Goal: Transaction & Acquisition: Book appointment/travel/reservation

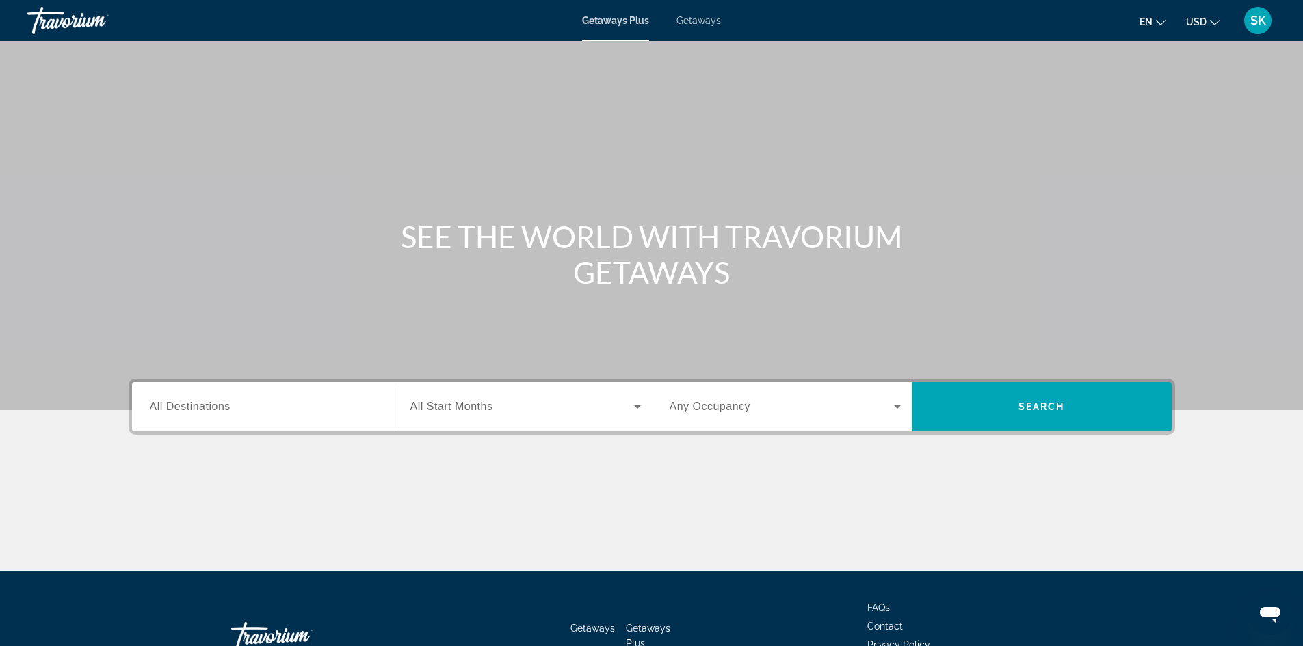
click at [304, 410] on input "Destination All Destinations" at bounding box center [265, 407] width 231 height 16
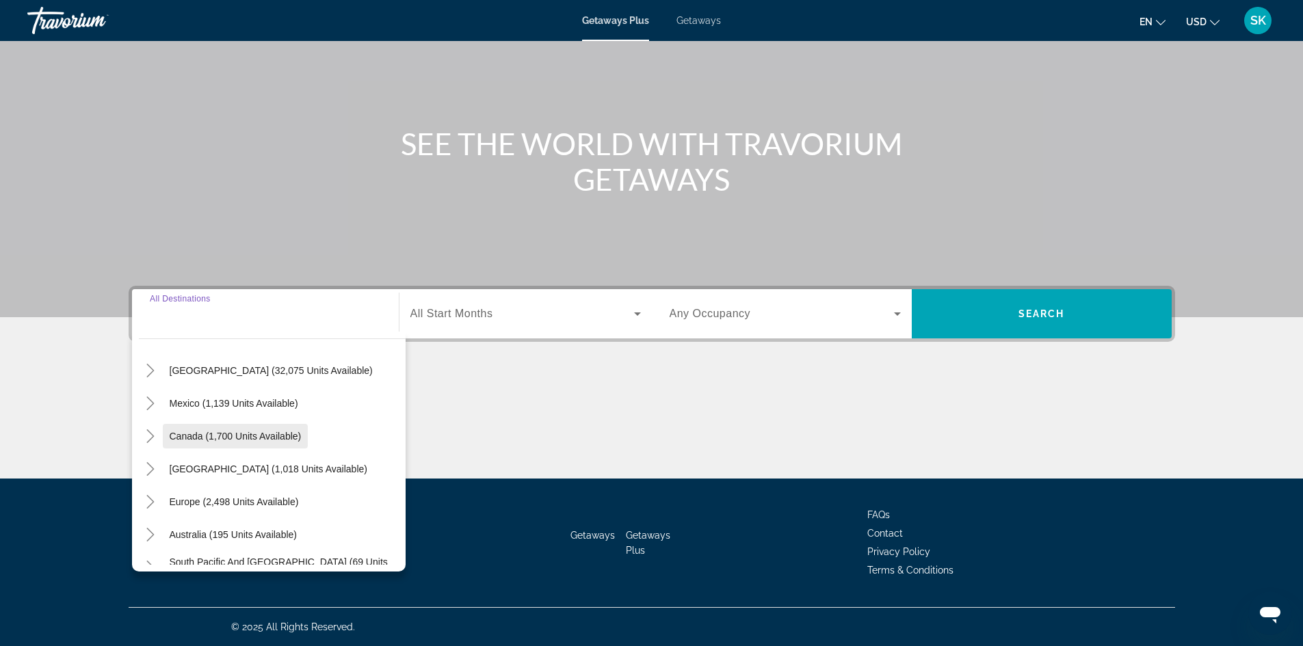
scroll to position [68, 0]
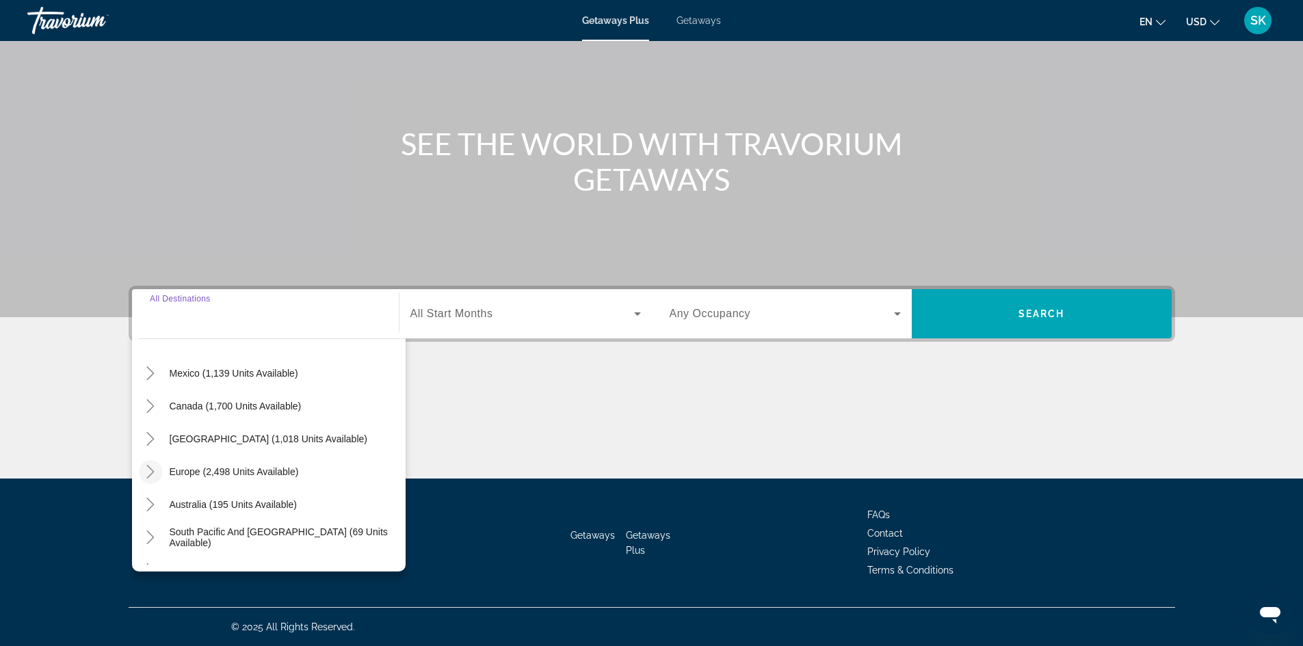
click at [156, 474] on icon "Toggle Europe (2,498 units available)" at bounding box center [151, 472] width 14 height 14
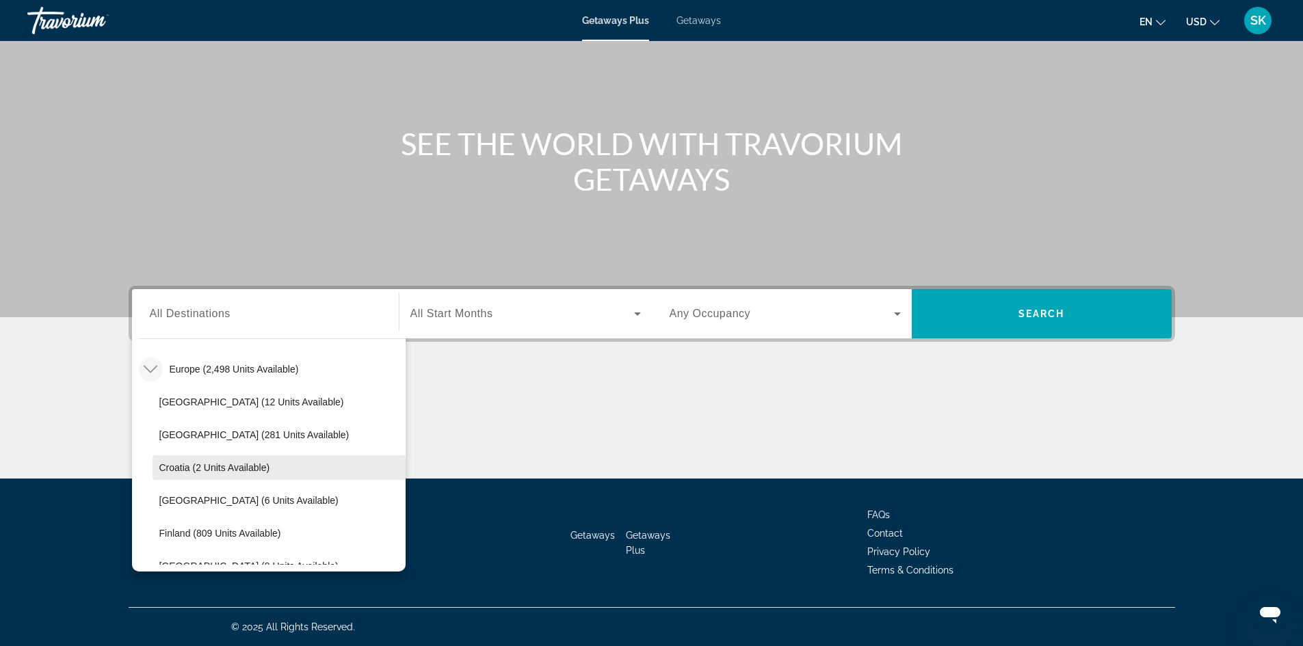
scroll to position [239, 0]
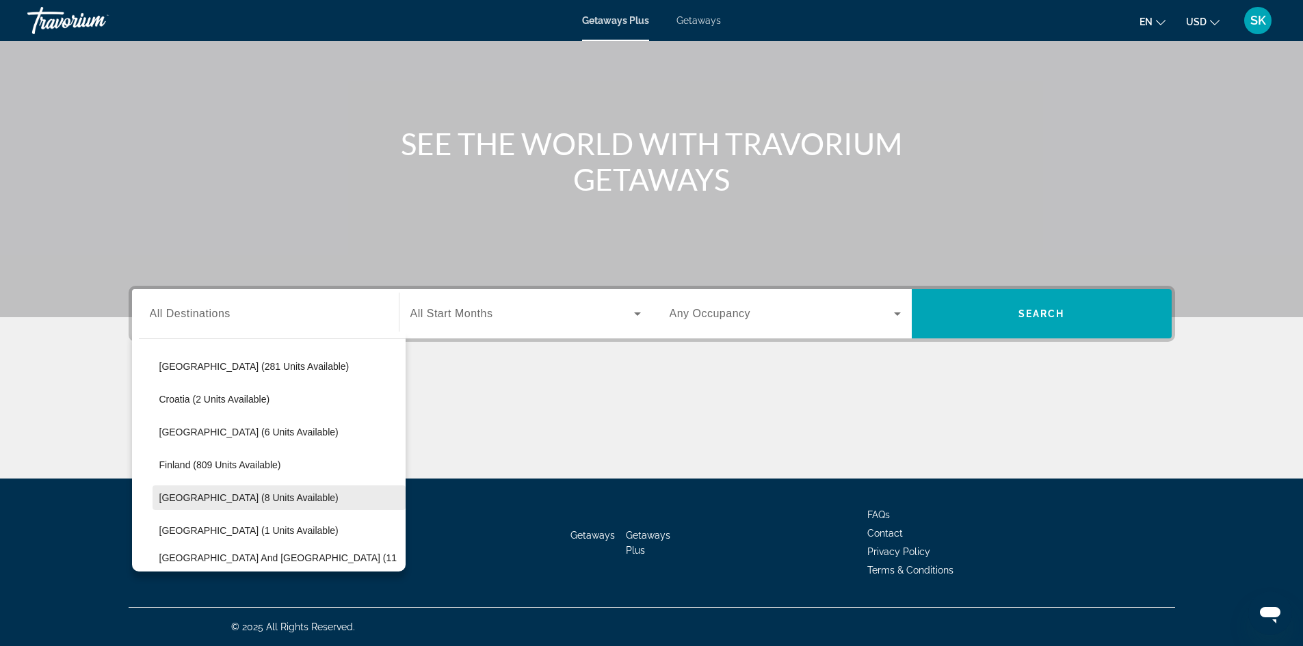
click at [271, 496] on span "Search widget" at bounding box center [278, 497] width 253 height 33
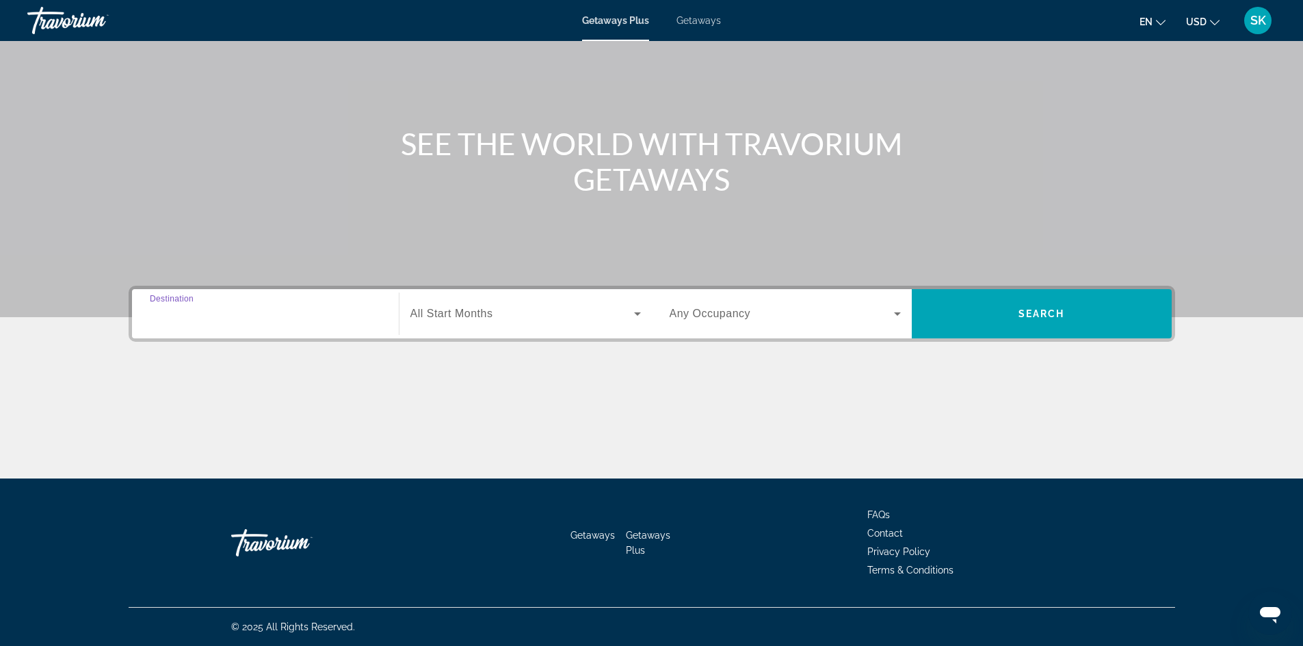
type input "**********"
click at [853, 305] on div "Search widget" at bounding box center [784, 314] width 231 height 38
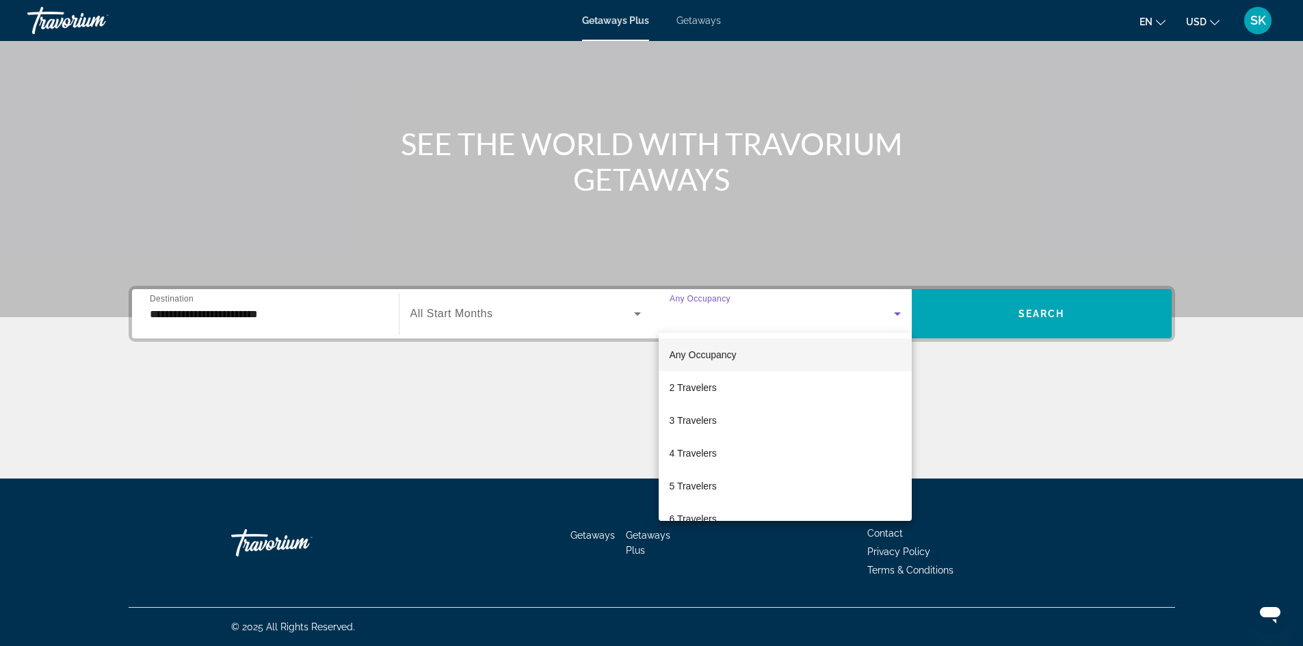
click at [1040, 308] on div at bounding box center [651, 323] width 1303 height 646
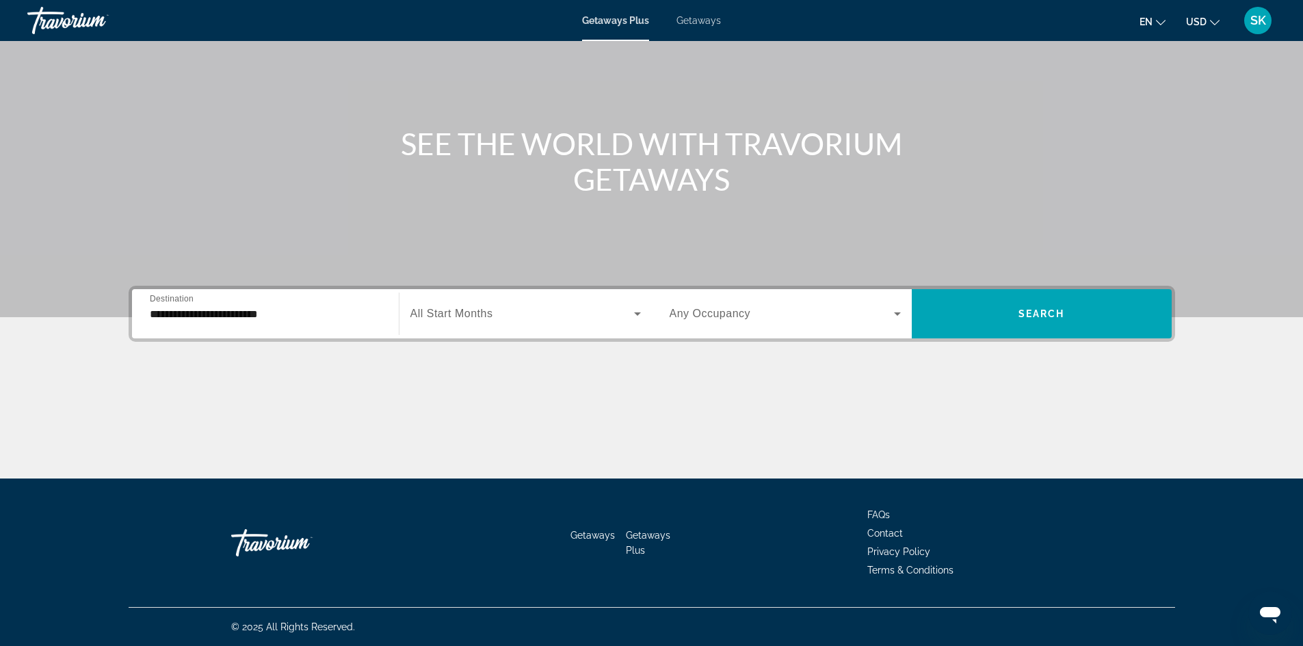
click at [794, 311] on span "Search widget" at bounding box center [781, 314] width 224 height 16
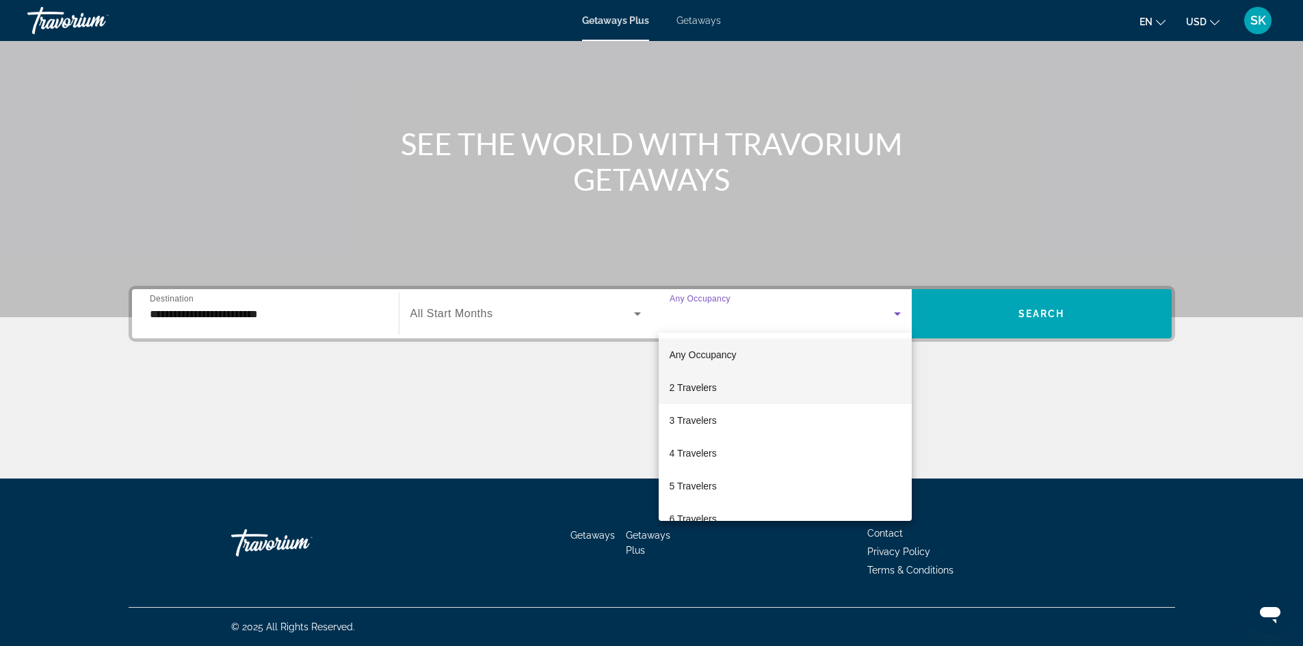
click at [737, 386] on mat-option "2 Travelers" at bounding box center [784, 387] width 253 height 33
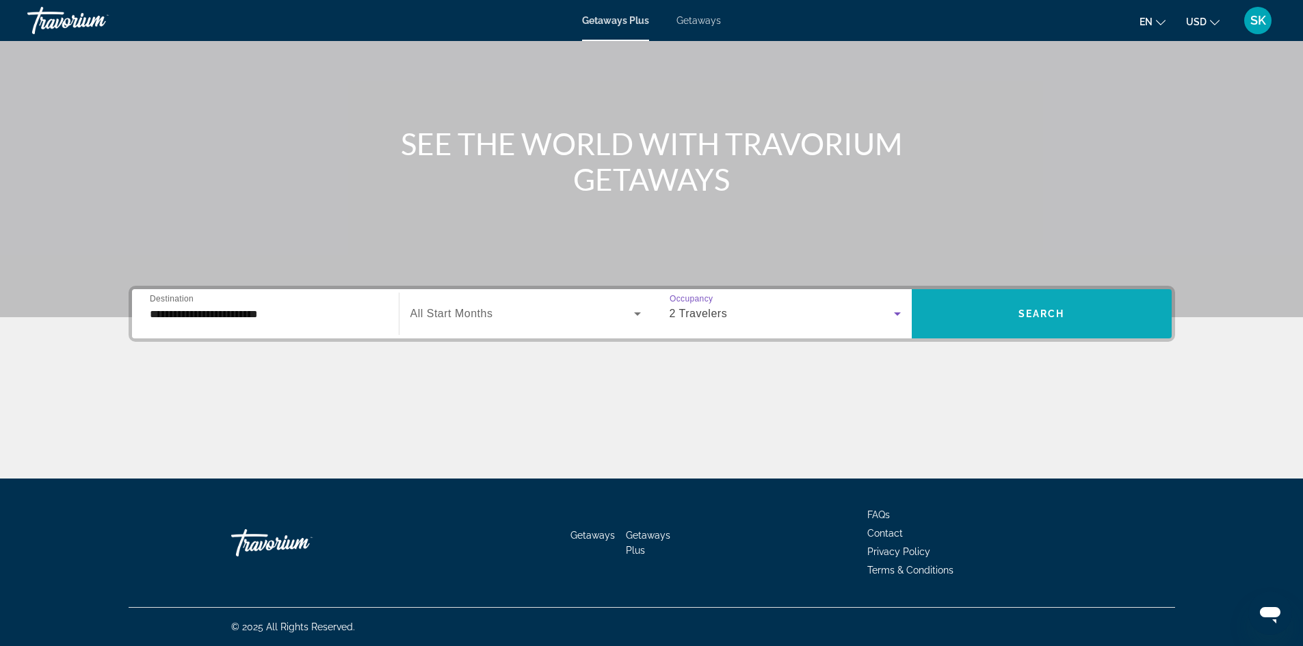
click at [990, 308] on span "Search widget" at bounding box center [1041, 313] width 260 height 33
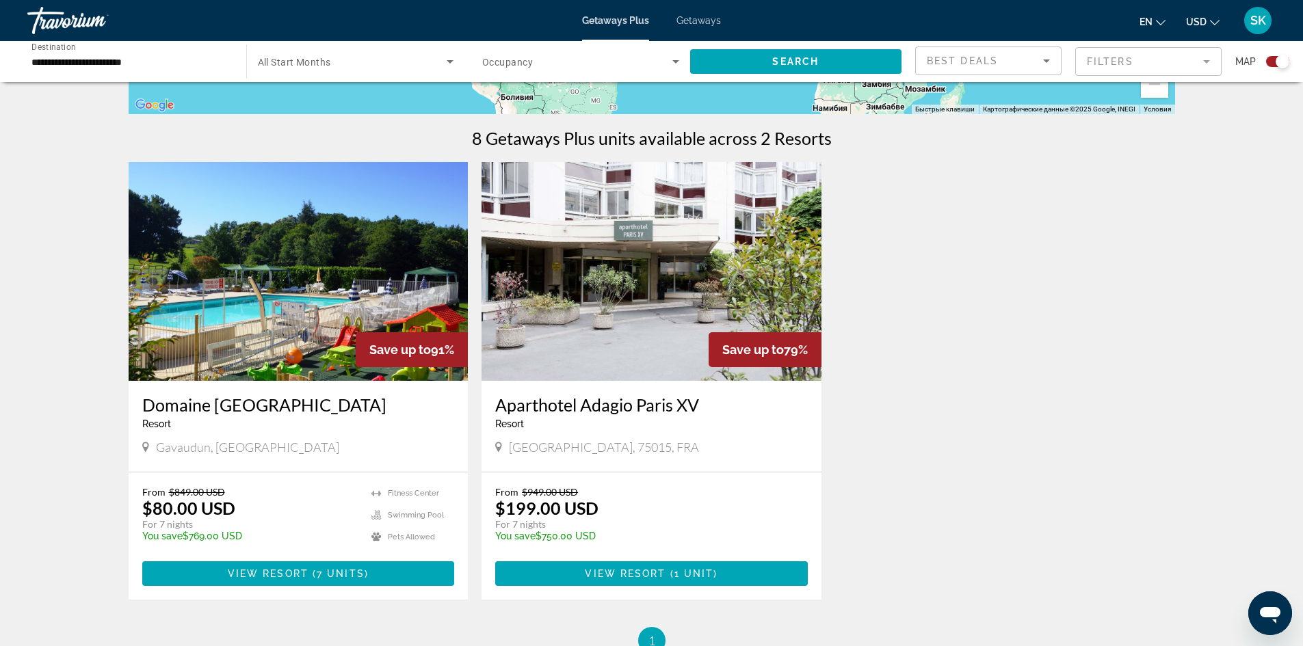
scroll to position [410, 0]
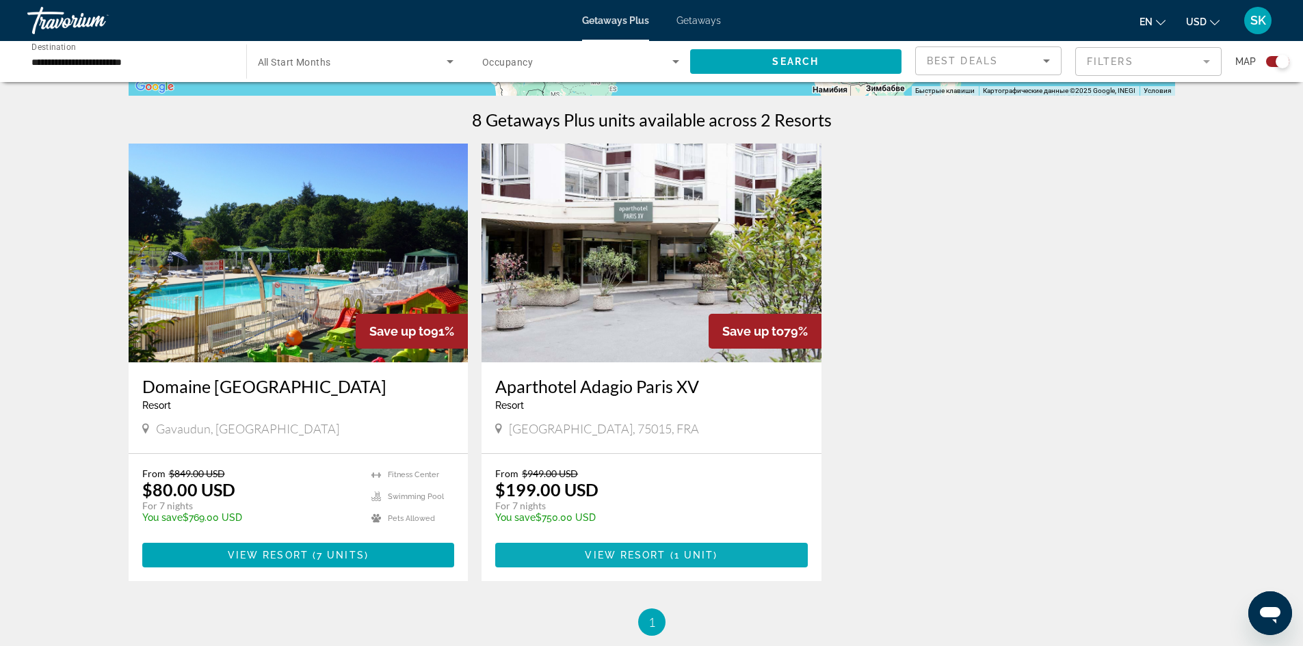
click at [753, 551] on span "Main content" at bounding box center [651, 555] width 312 height 33
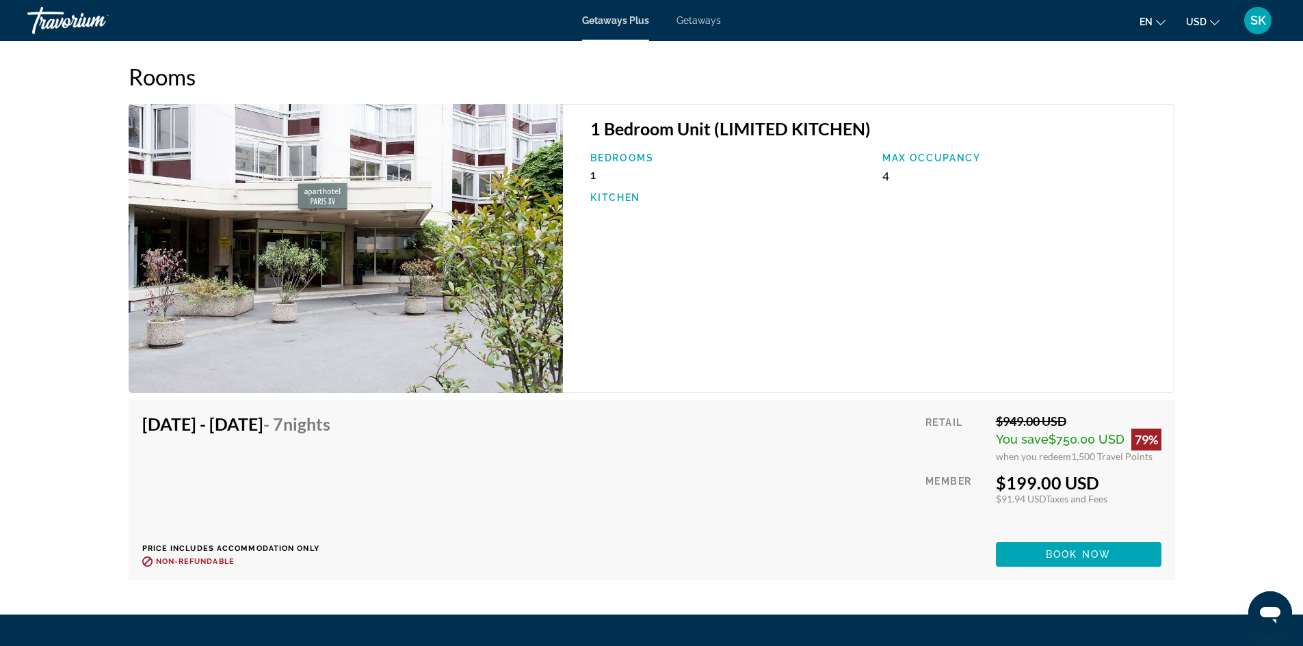
scroll to position [1929, 0]
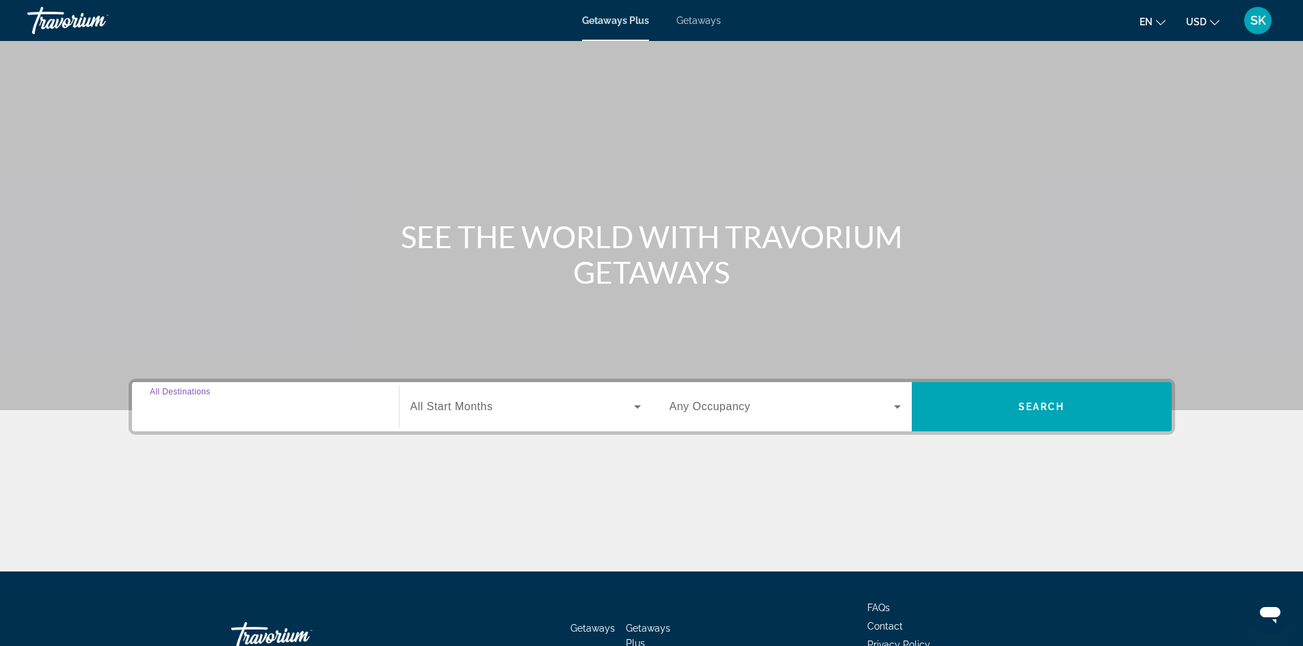
click at [328, 405] on input "Destination All Destinations" at bounding box center [265, 407] width 231 height 16
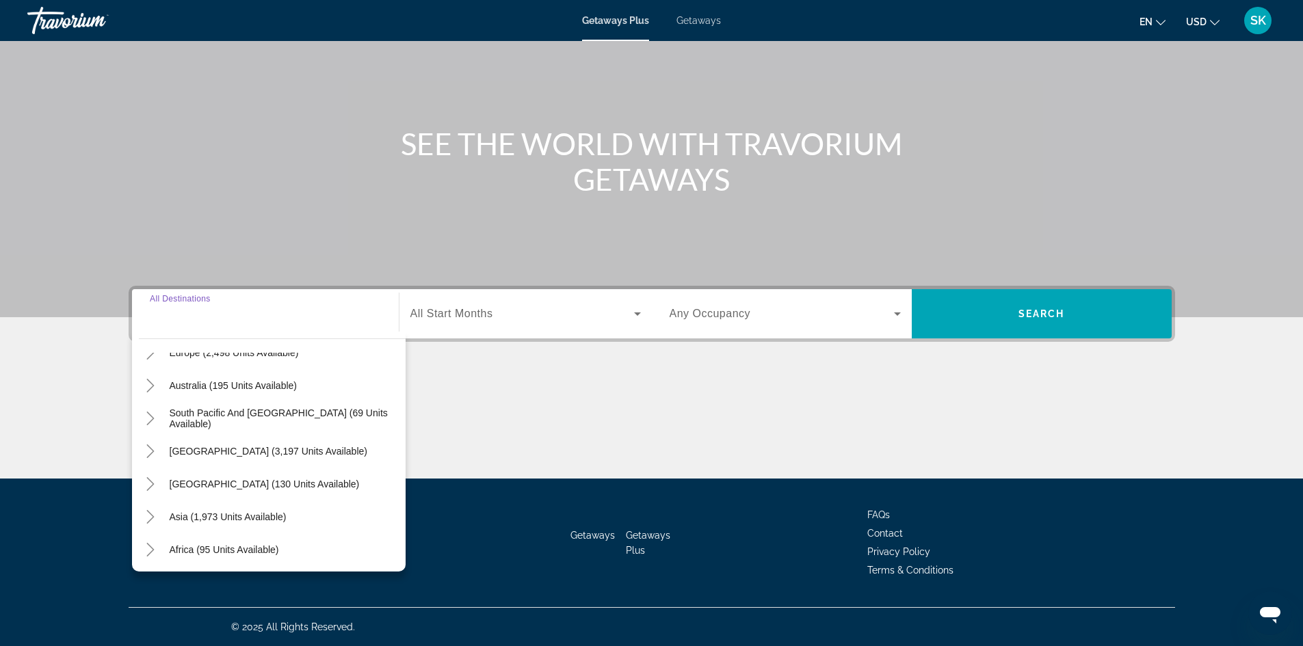
scroll to position [205, 0]
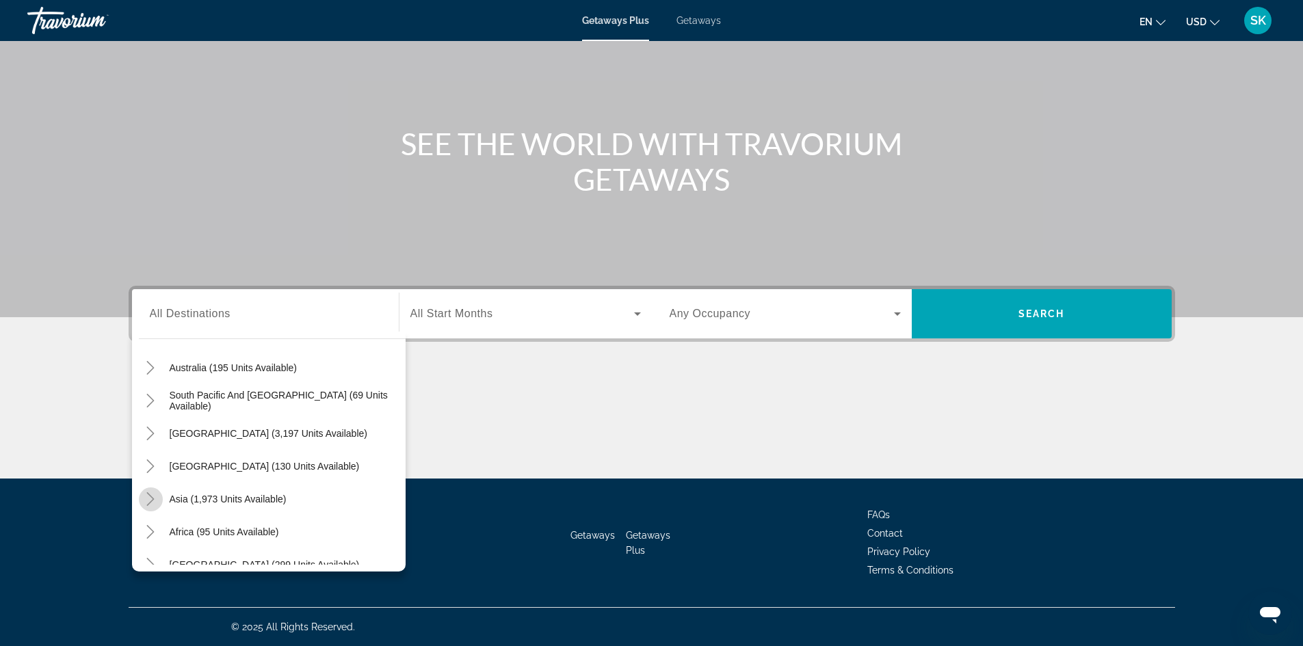
click at [146, 503] on icon "Toggle Asia (1,973 units available)" at bounding box center [151, 499] width 14 height 14
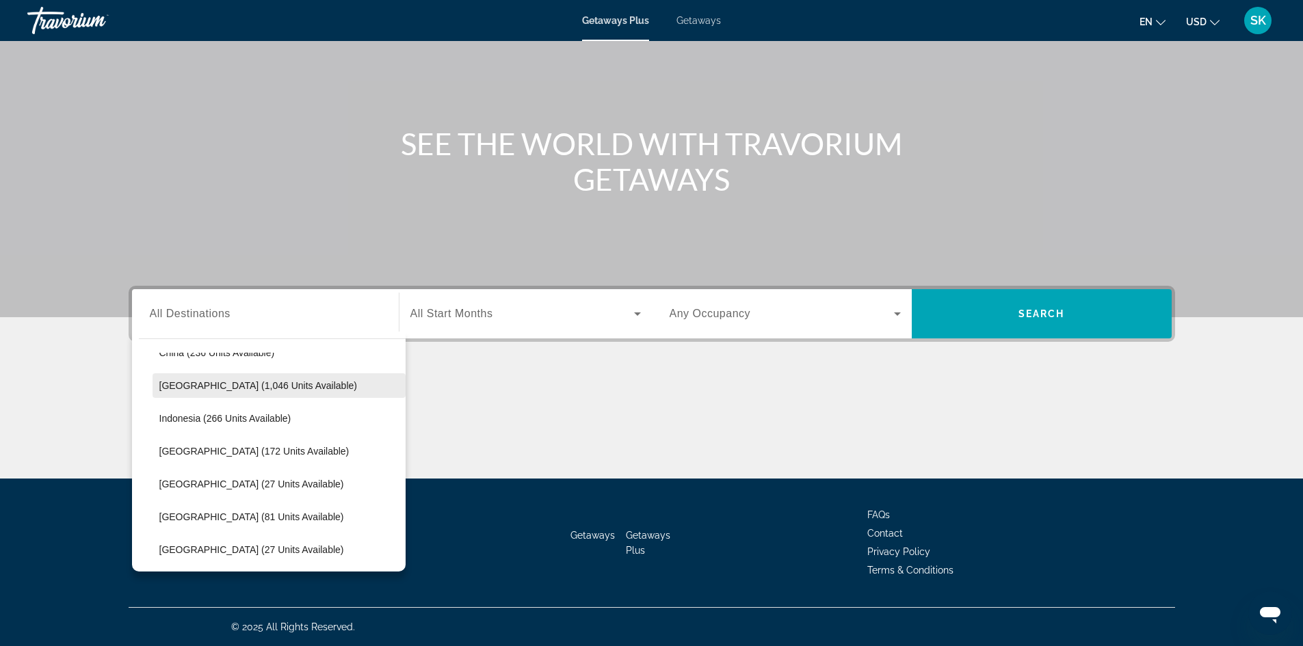
scroll to position [472, 0]
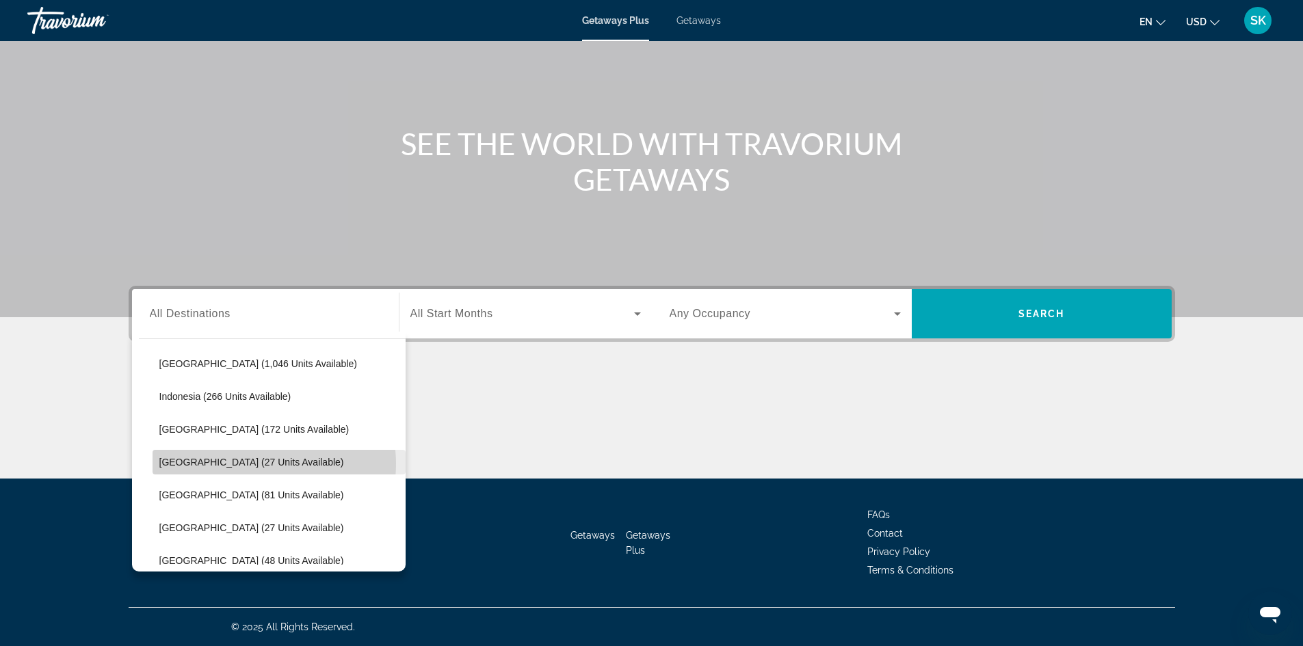
click at [260, 464] on span "Maldives (27 units available)" at bounding box center [251, 462] width 185 height 11
type input "**********"
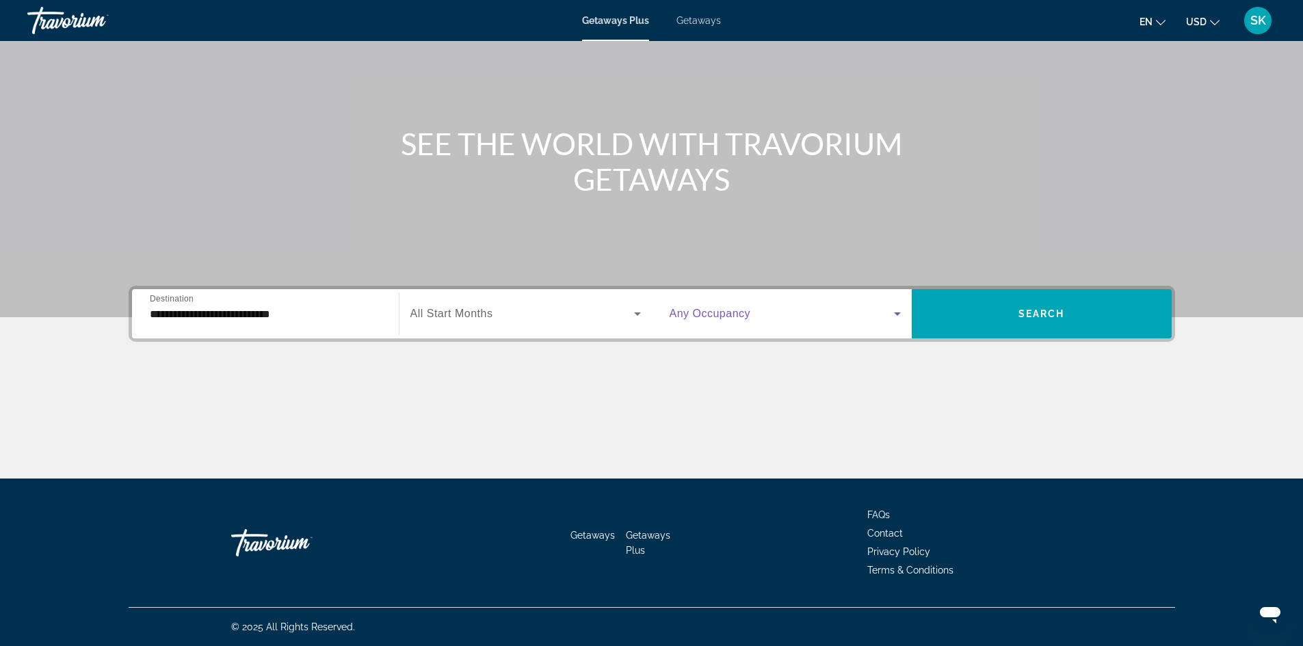
click at [842, 315] on span "Search widget" at bounding box center [781, 314] width 224 height 16
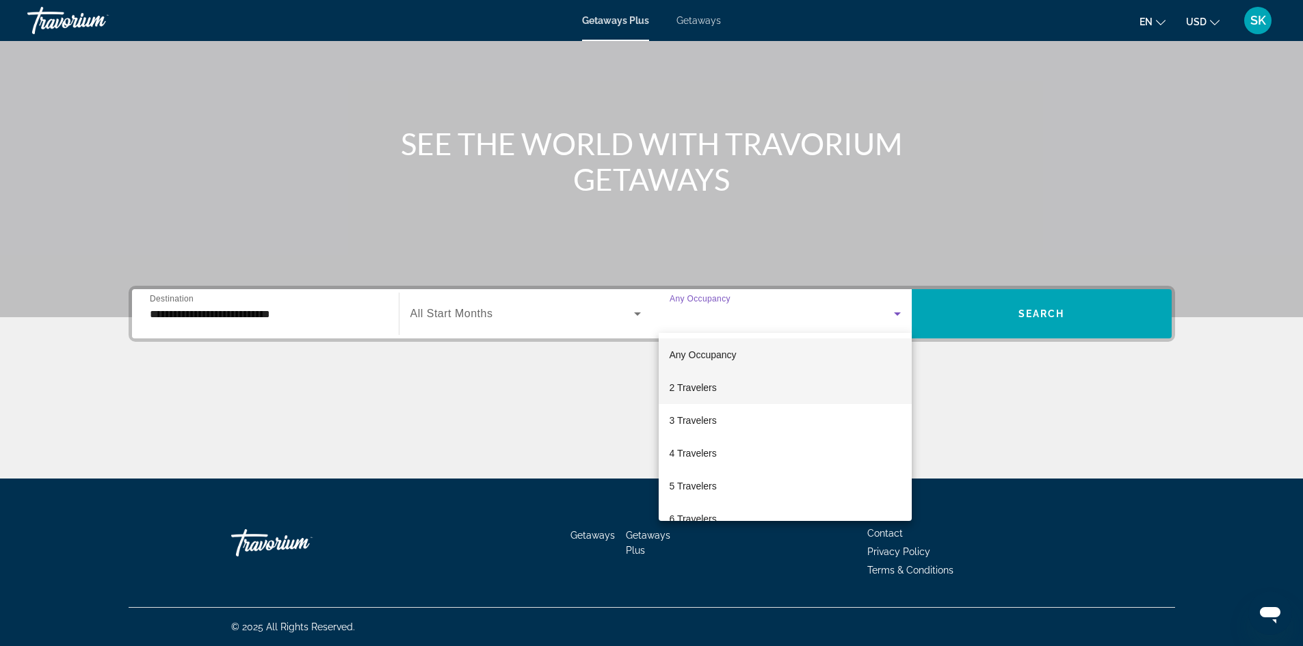
click at [778, 379] on mat-option "2 Travelers" at bounding box center [784, 387] width 253 height 33
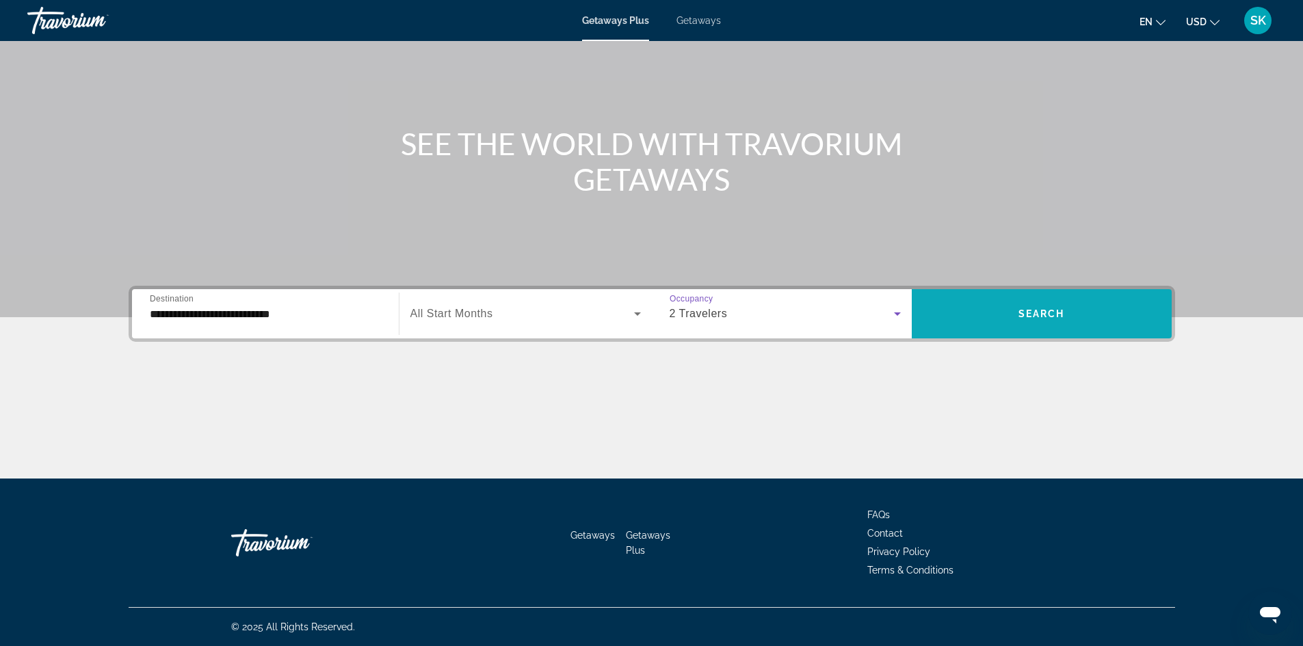
click at [1011, 306] on span "Search widget" at bounding box center [1041, 313] width 260 height 33
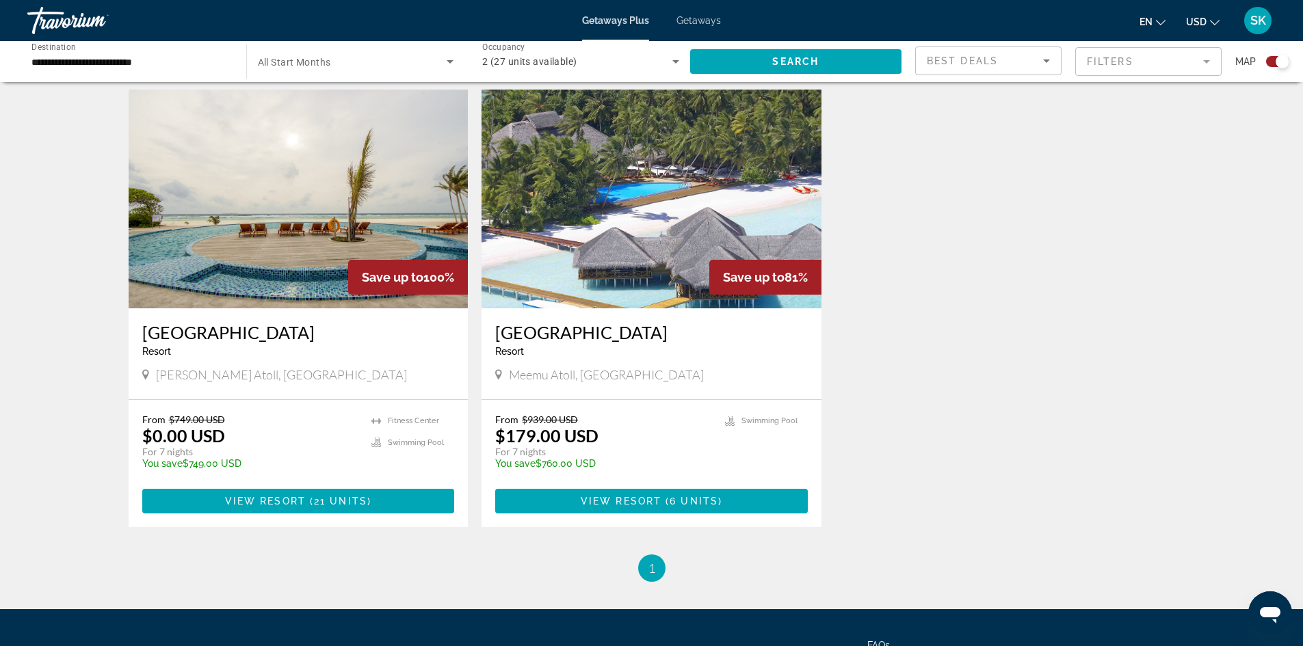
scroll to position [479, 0]
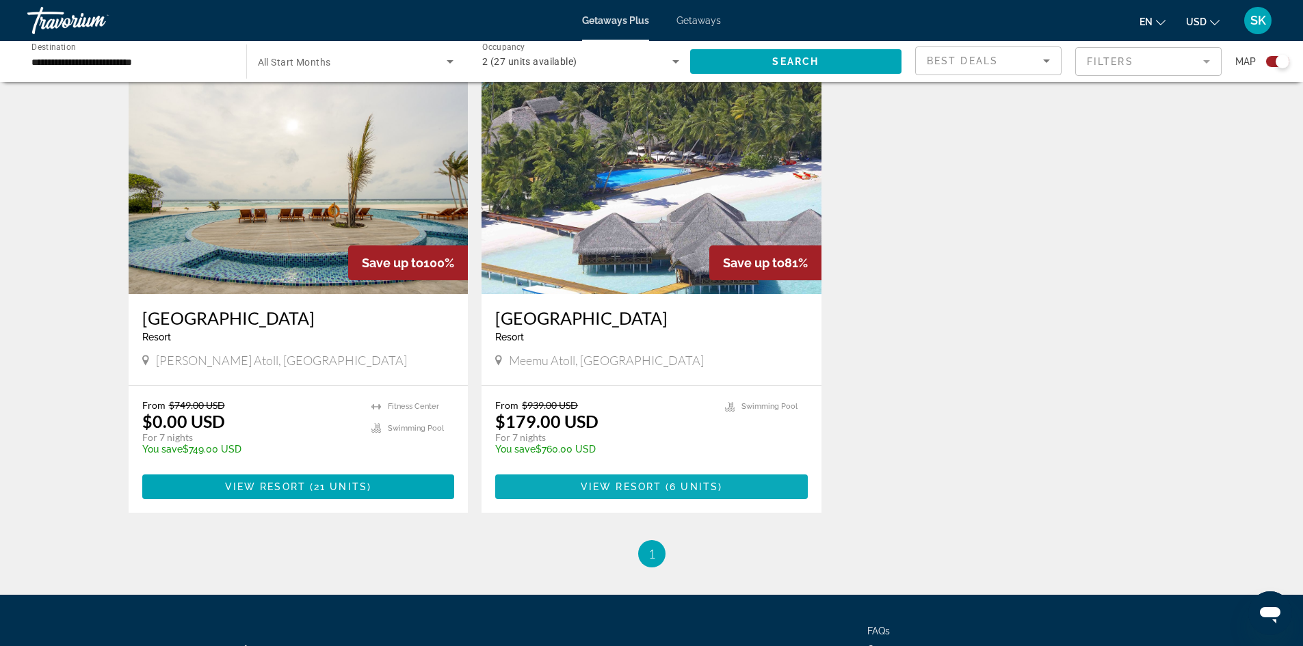
click at [624, 485] on span "View Resort" at bounding box center [621, 486] width 81 height 11
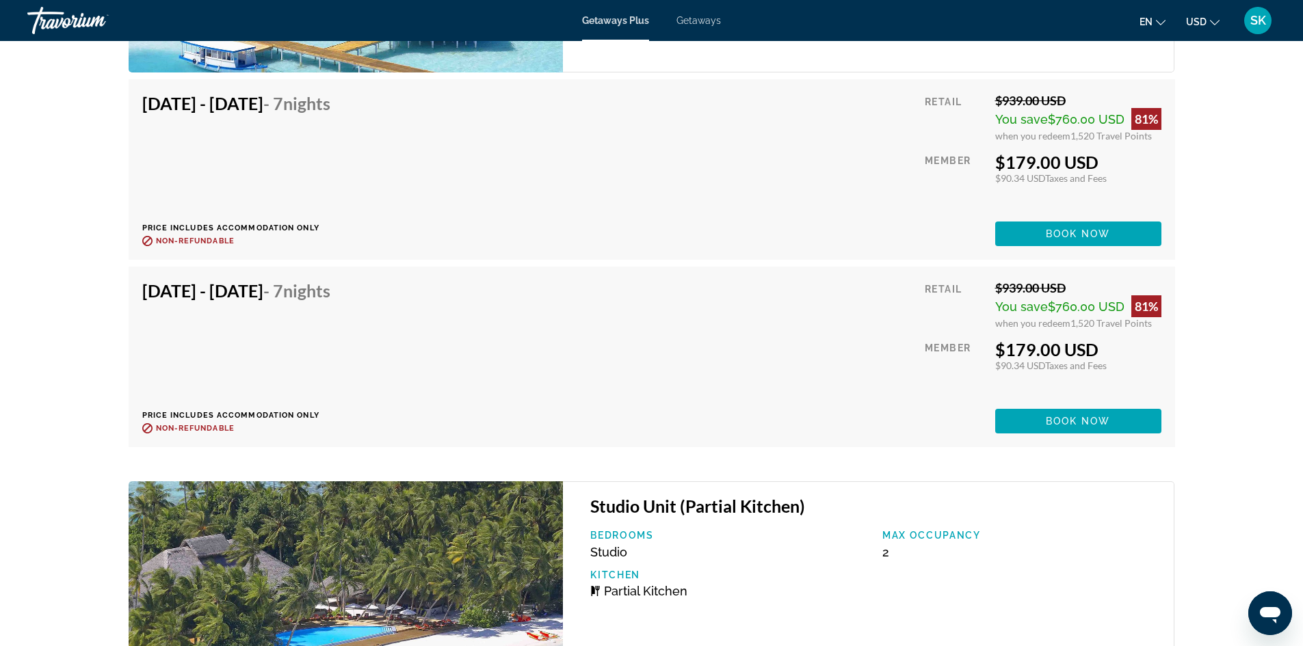
scroll to position [2940, 0]
click at [1056, 239] on span "Book now" at bounding box center [1077, 233] width 65 height 11
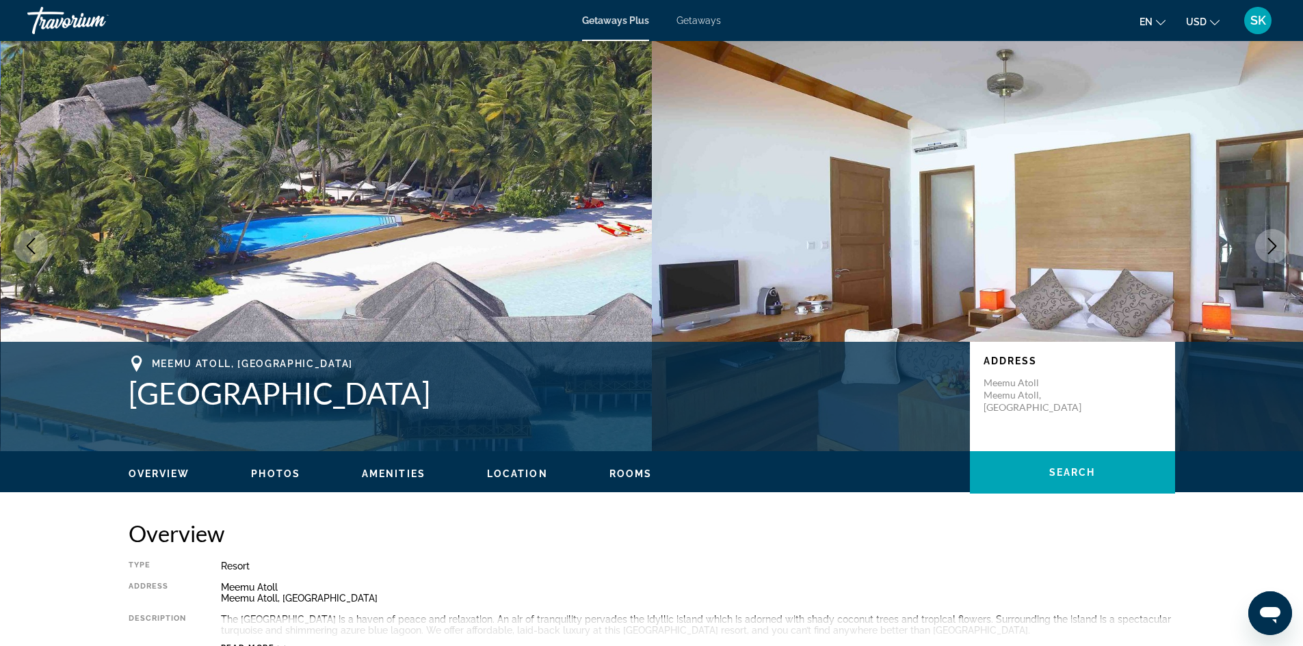
drag, startPoint x: 131, startPoint y: 389, endPoint x: 470, endPoint y: 400, distance: 340.0
click at [470, 400] on h1 "Medhufushi Island Resort" at bounding box center [542, 393] width 827 height 36
copy h1 "Medhufushi Island Resort"
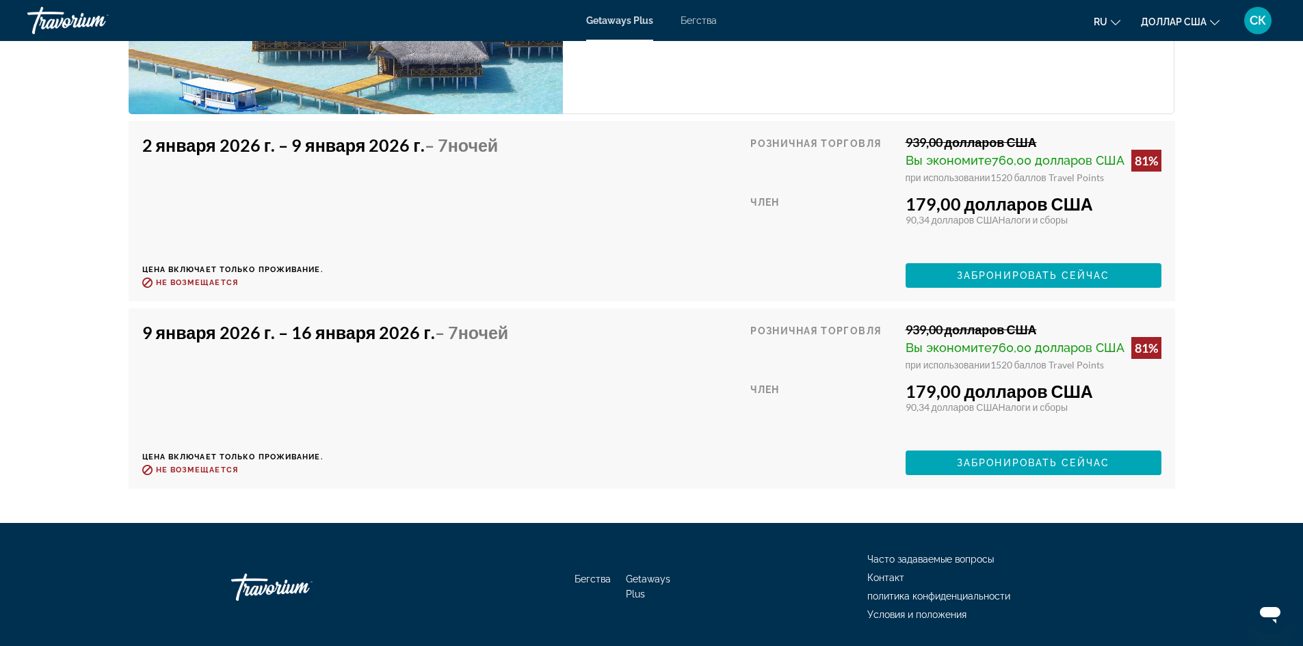
scroll to position [3772, 0]
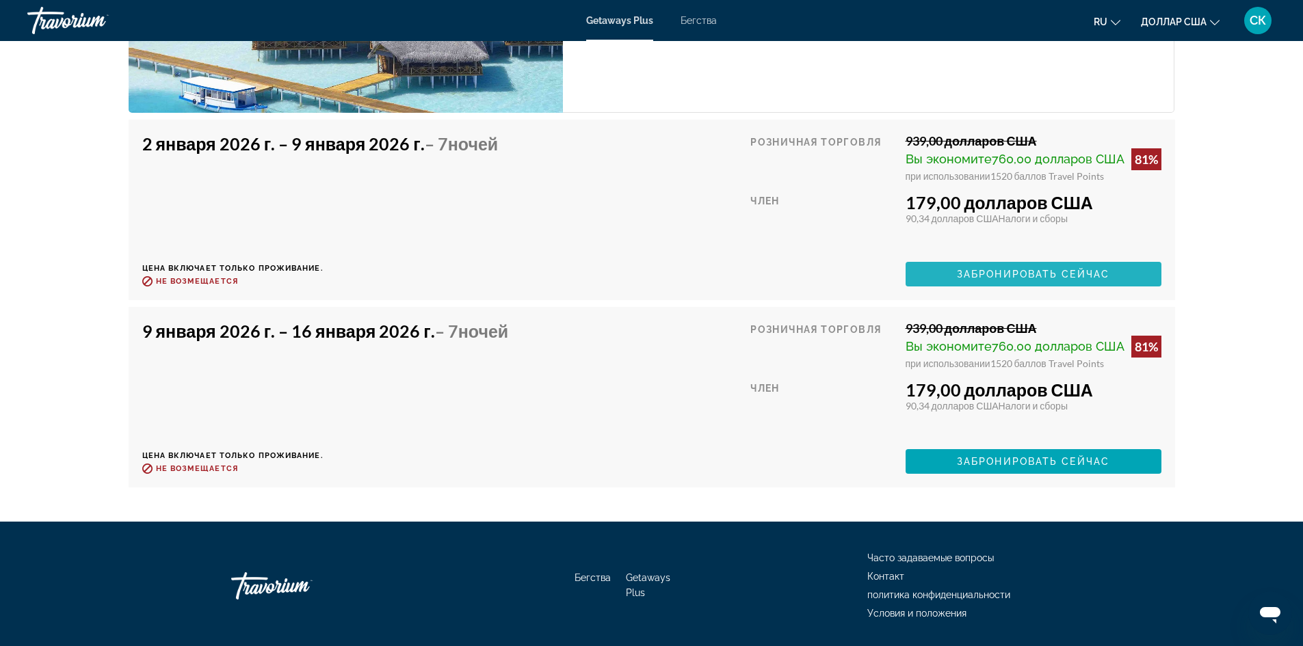
click at [998, 273] on font "Забронировать сейчас" at bounding box center [1033, 274] width 152 height 11
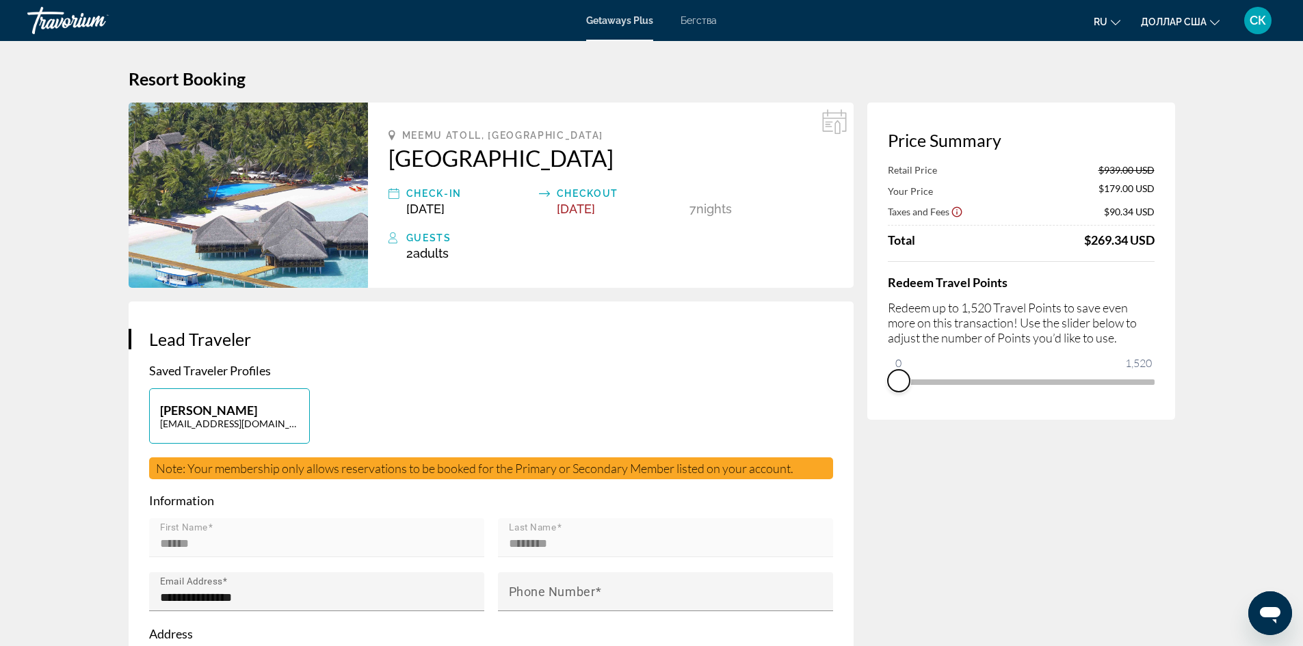
drag, startPoint x: 1145, startPoint y: 394, endPoint x: 864, endPoint y: 394, distance: 281.0
